Goal: Information Seeking & Learning: Learn about a topic

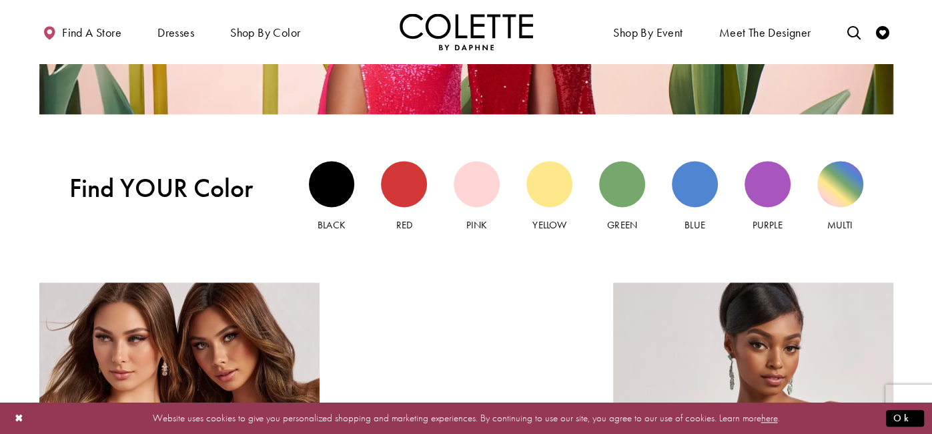
scroll to position [949, 0]
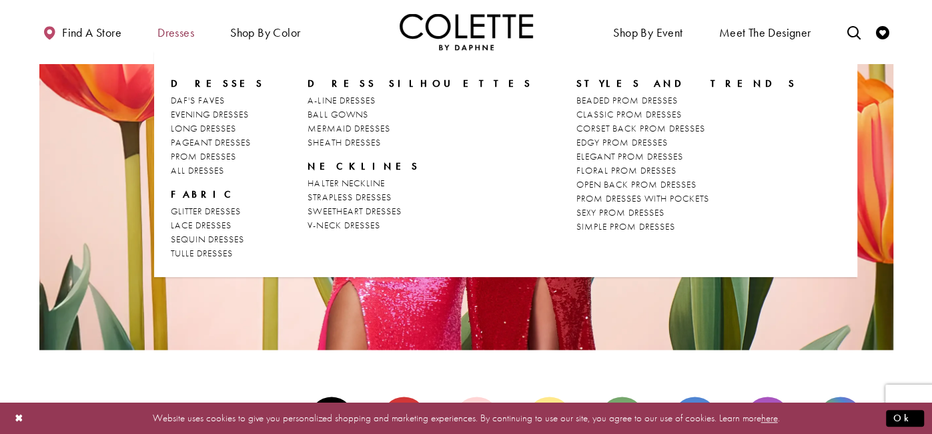
click at [187, 30] on span "Dresses" at bounding box center [175, 32] width 37 height 13
click at [208, 154] on span "PROM DRESSES" at bounding box center [203, 156] width 65 height 12
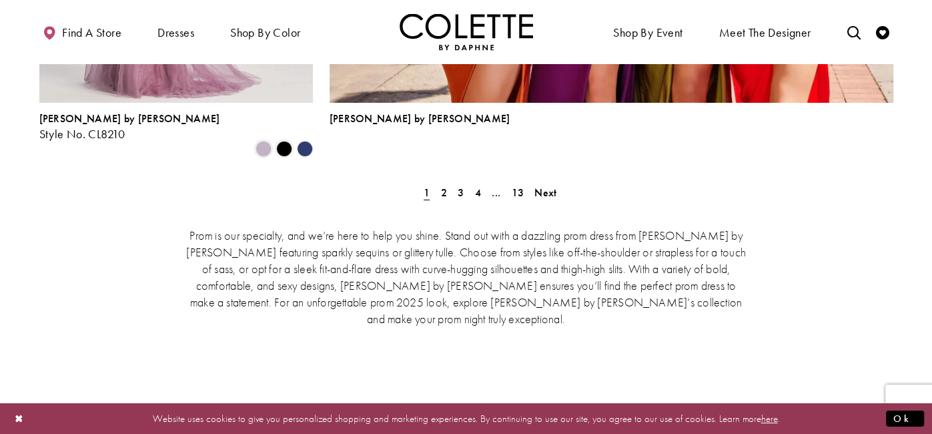
scroll to position [3166, 0]
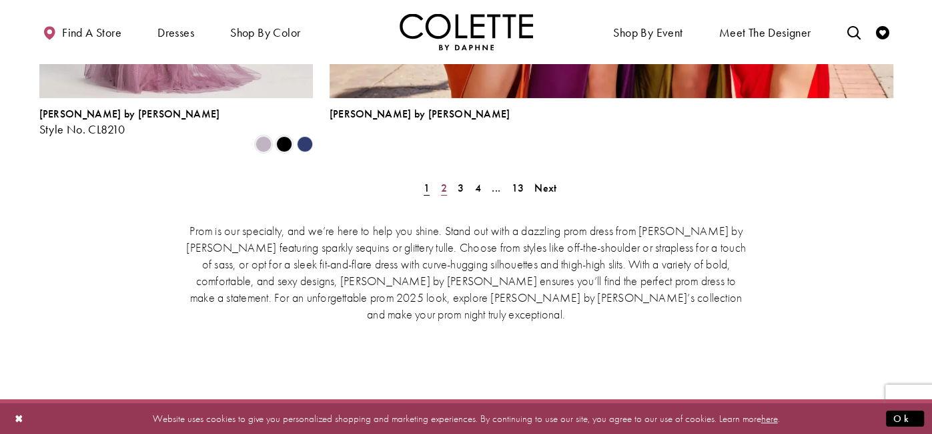
click at [441, 181] on span "2" at bounding box center [444, 188] width 6 height 14
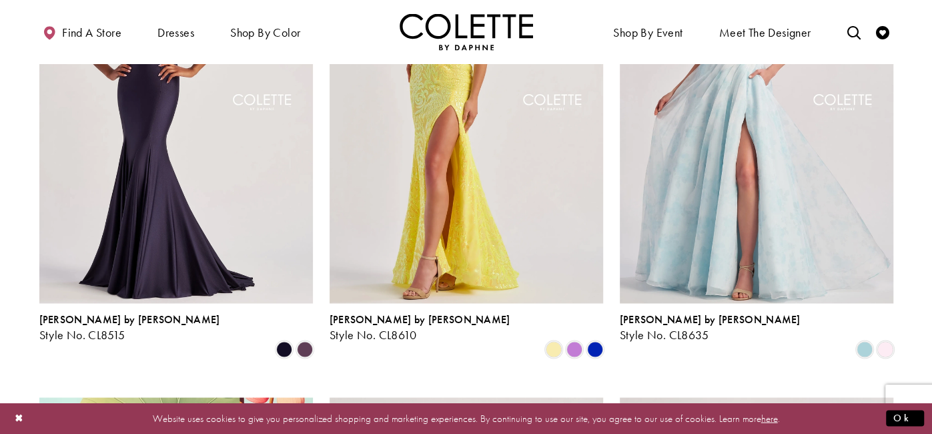
scroll to position [1489, 0]
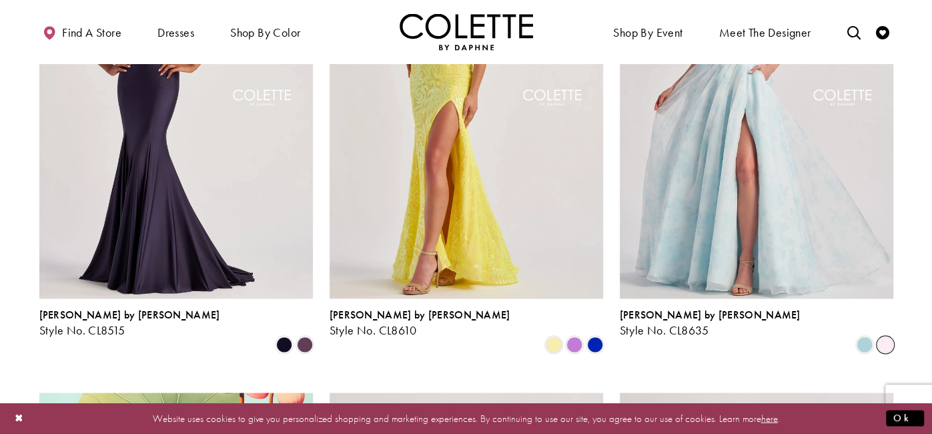
click at [883, 336] on span "Product List" at bounding box center [885, 344] width 16 height 16
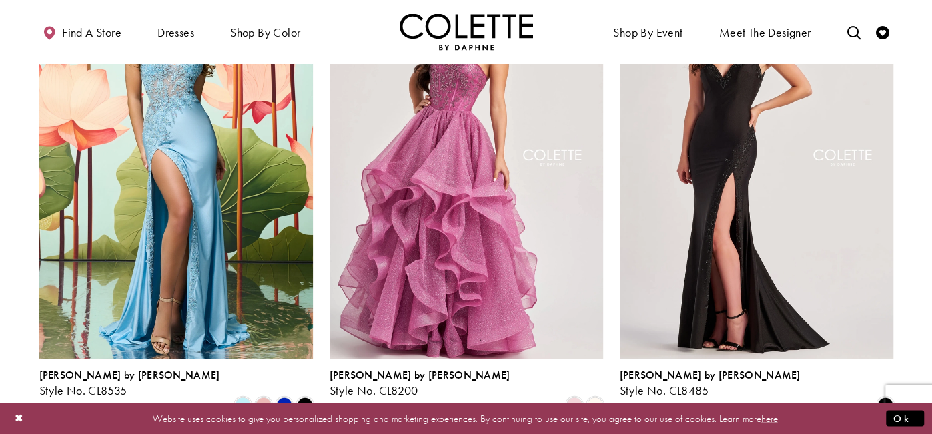
scroll to position [1922, 0]
click at [593, 396] on span "Product List" at bounding box center [595, 404] width 16 height 16
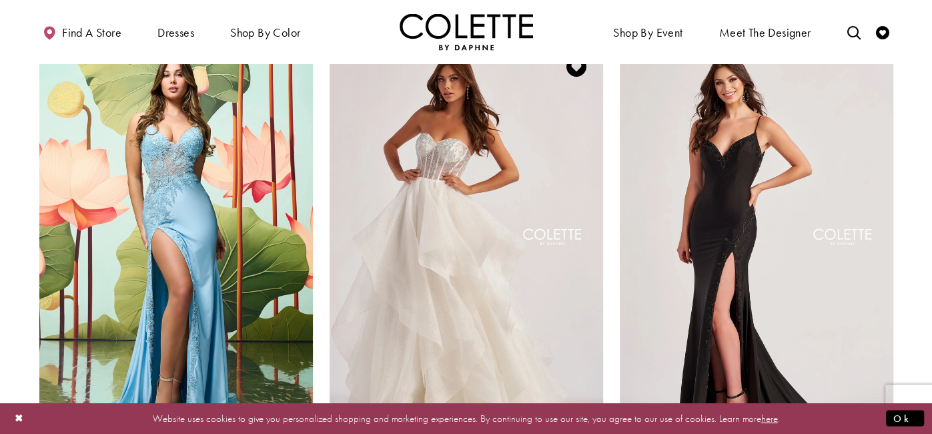
scroll to position [1838, 0]
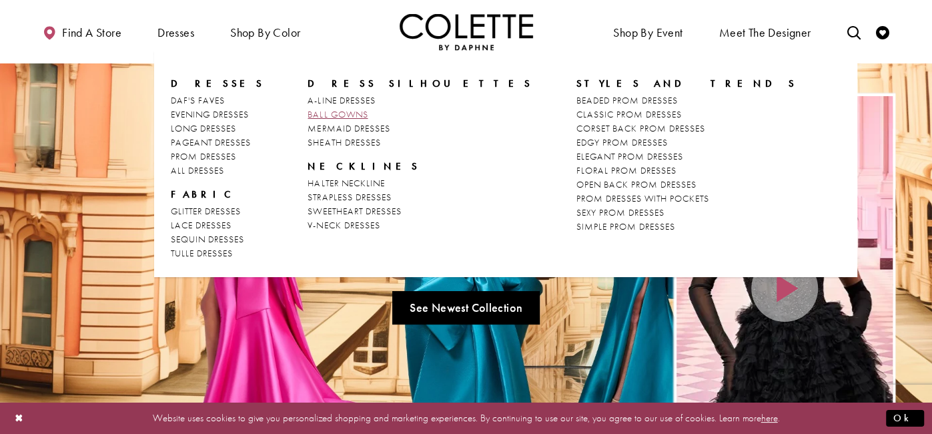
click at [332, 112] on span "BALL GOWNS" at bounding box center [338, 114] width 60 height 12
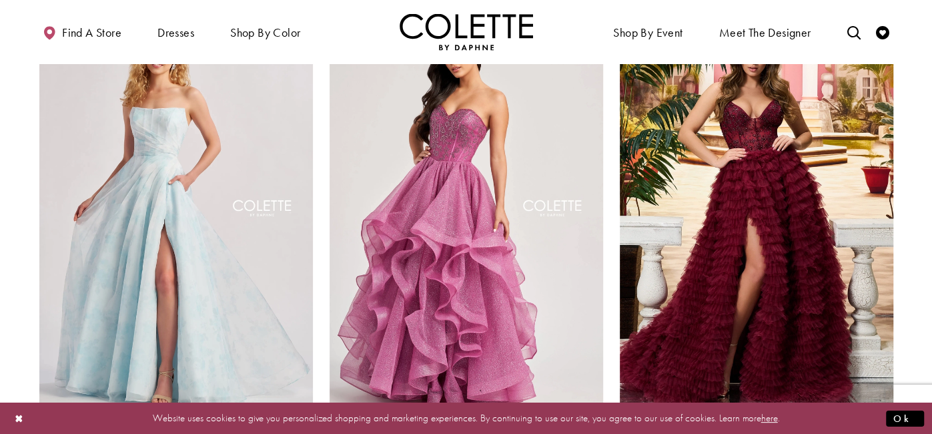
scroll to position [122, 0]
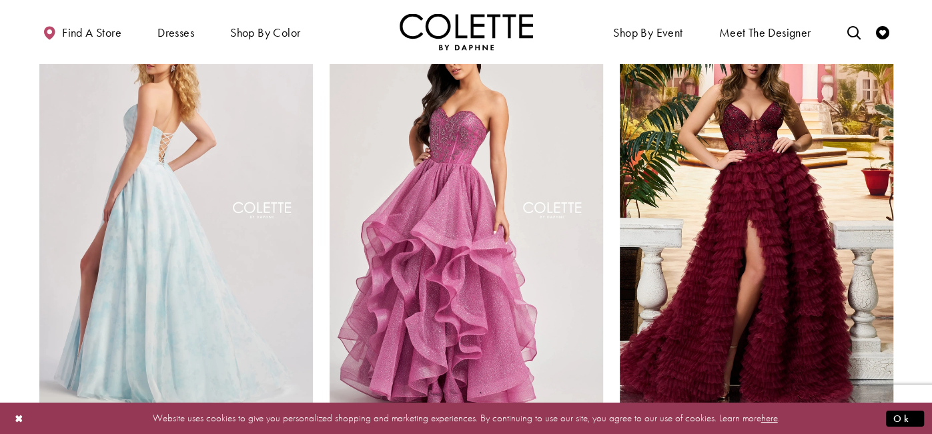
click at [70, 318] on img "Visit Colette by Daphne Style No. CL8635 Page" at bounding box center [176, 212] width 274 height 398
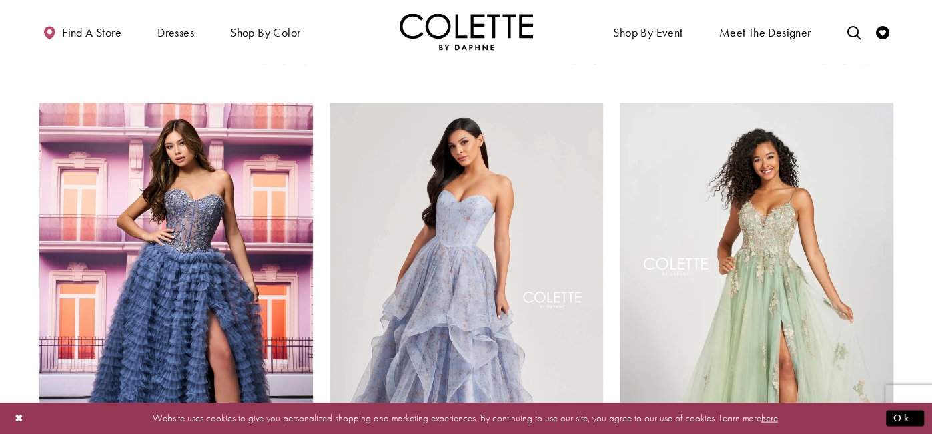
scroll to position [1511, 0]
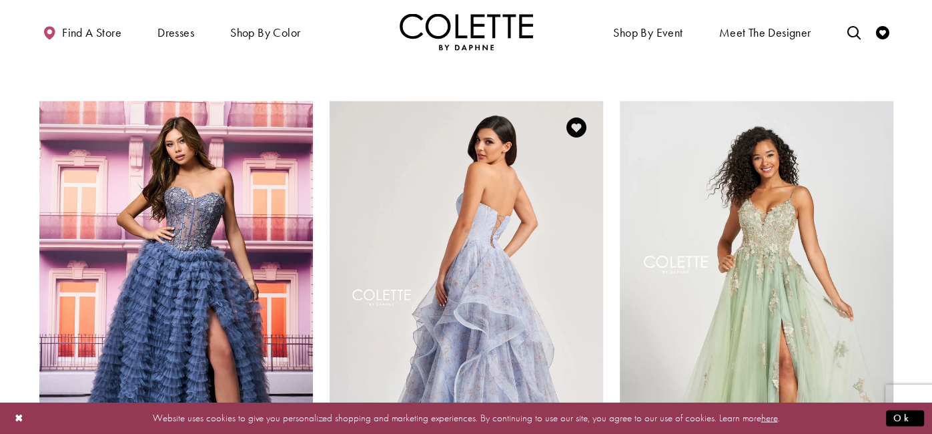
click at [540, 286] on img "Visit Colette by Daphne Style No. CL8180 Page" at bounding box center [467, 300] width 274 height 398
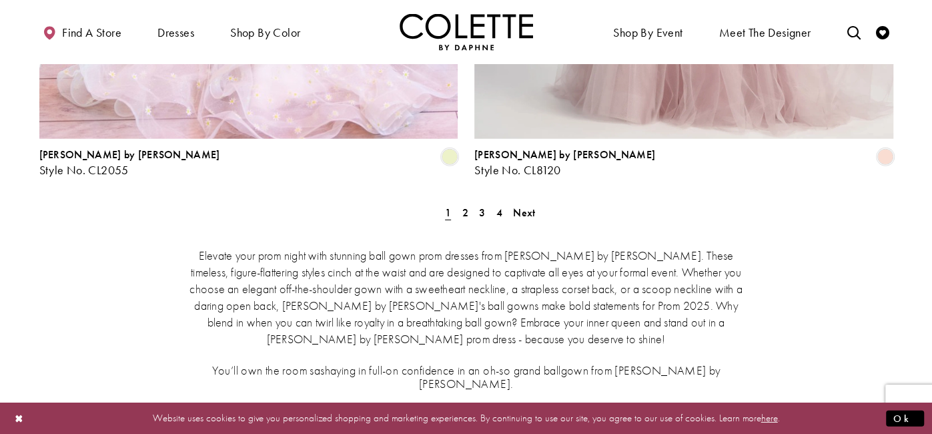
scroll to position [2582, 0]
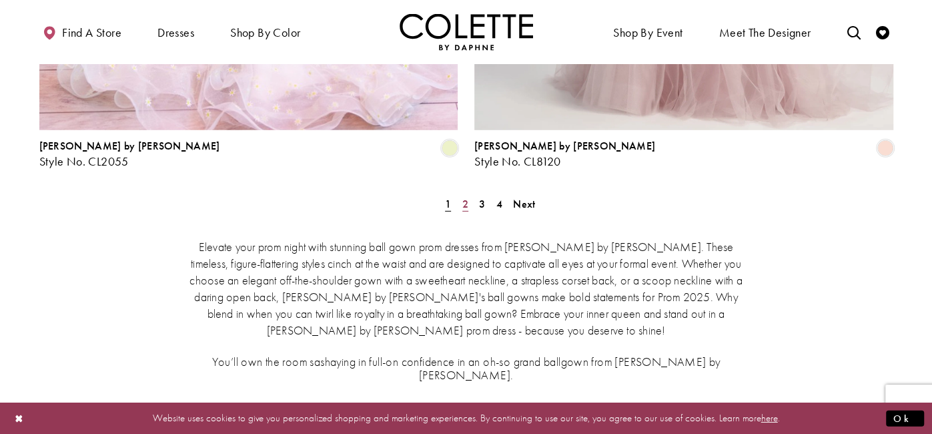
click at [468, 197] on span "2" at bounding box center [465, 204] width 6 height 14
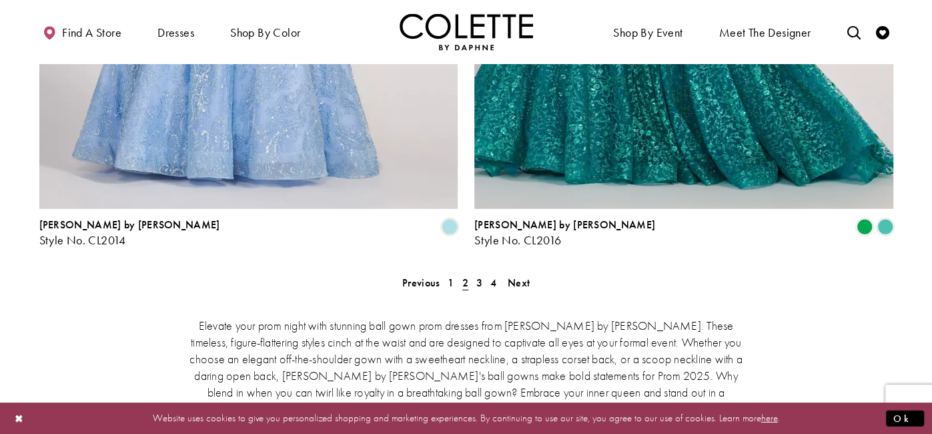
scroll to position [2522, 0]
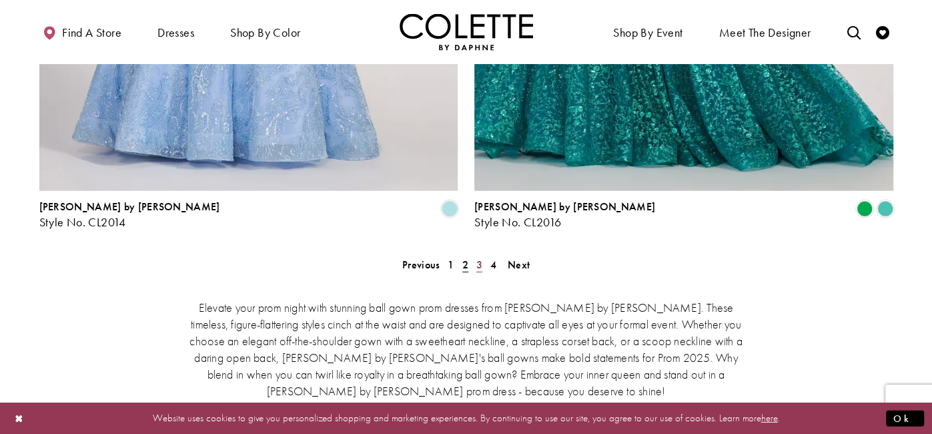
click at [476, 258] on span "3" at bounding box center [479, 265] width 6 height 14
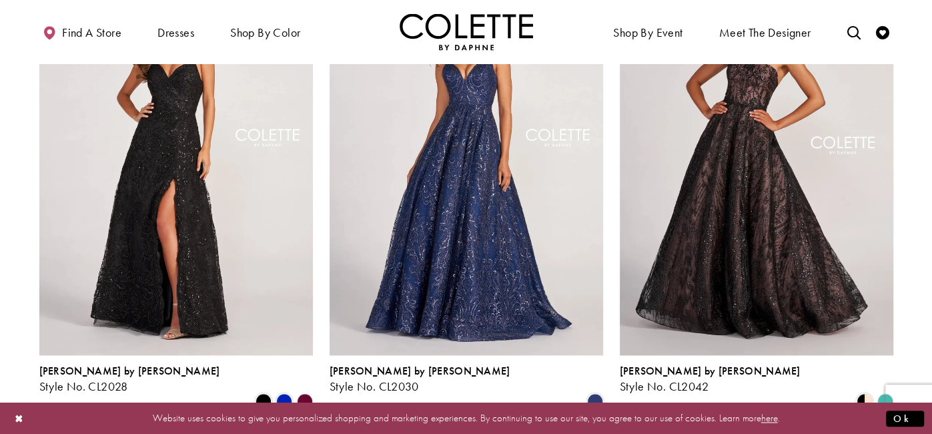
scroll to position [1163, 0]
click at [886, 390] on polygon "Product List" at bounding box center [885, 400] width 21 height 21
click at [887, 390] on polygon "Product List" at bounding box center [885, 400] width 21 height 21
click at [859, 392] on span "Product List" at bounding box center [865, 400] width 16 height 16
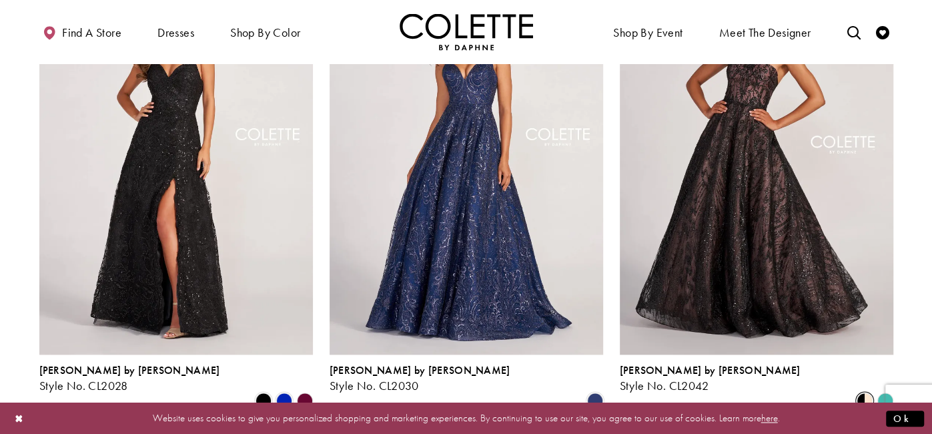
click at [887, 390] on polygon "Product List" at bounding box center [885, 400] width 21 height 21
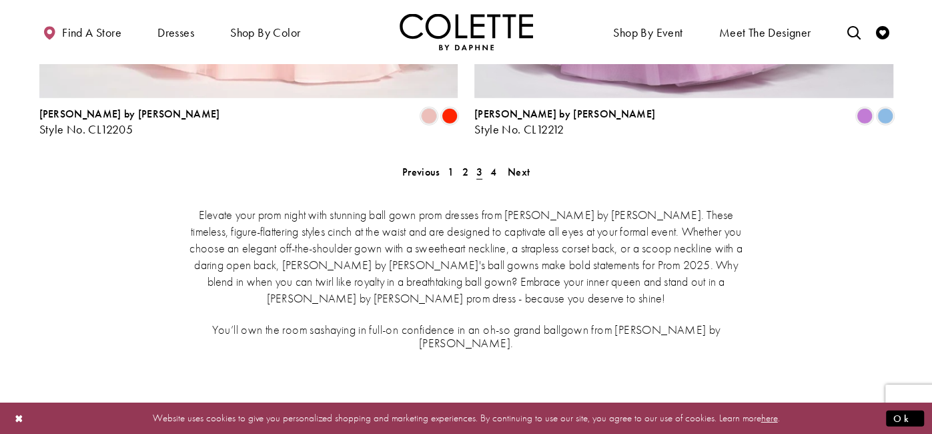
scroll to position [2621, 0]
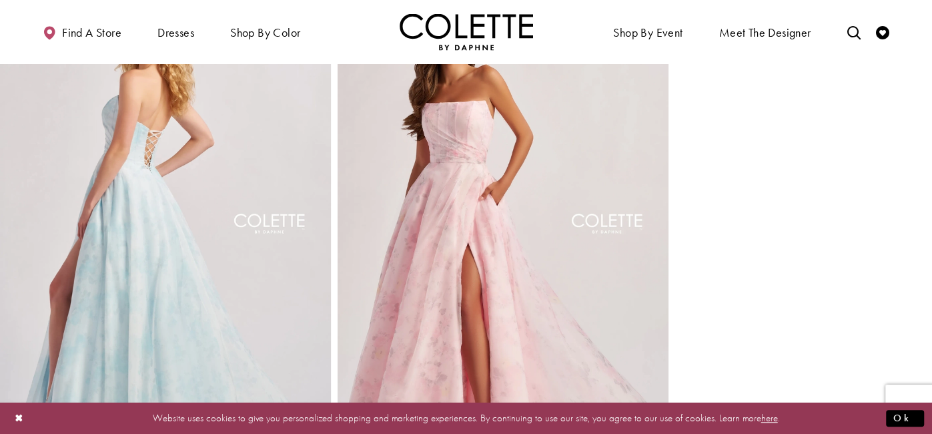
scroll to position [589, 0]
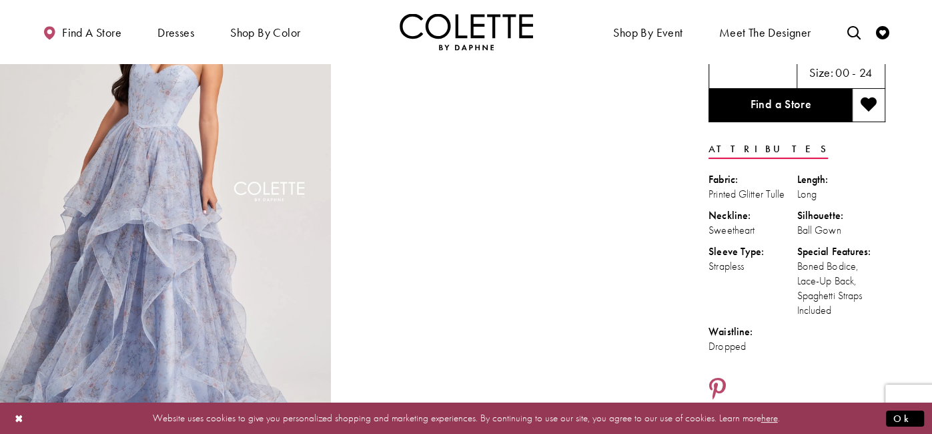
scroll to position [108, 0]
